Goal: Navigation & Orientation: Find specific page/section

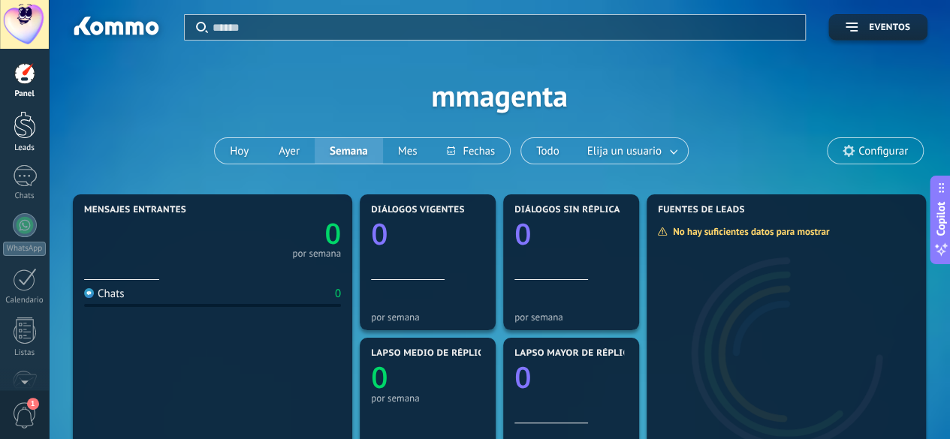
click at [31, 124] on div at bounding box center [25, 125] width 23 height 28
